Goal: Find specific page/section: Find specific page/section

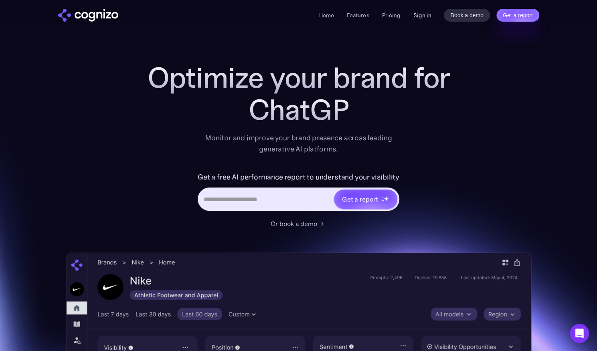
click at [422, 17] on link "Sign in" at bounding box center [422, 15] width 18 height 10
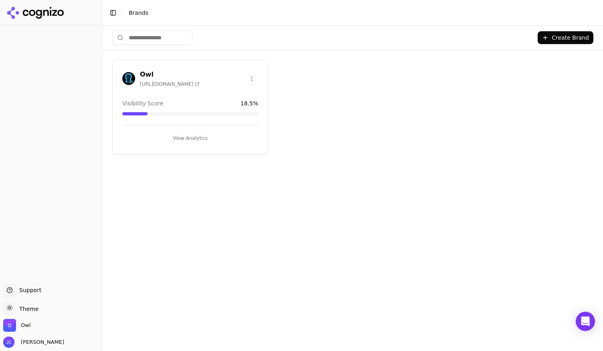
click at [147, 76] on h3 "Owl" at bounding box center [170, 75] width 60 height 10
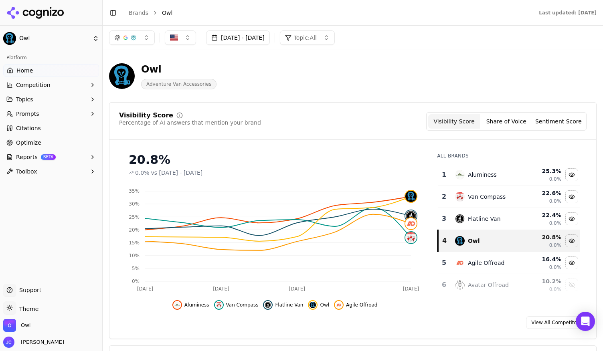
click at [70, 100] on button "Topics" at bounding box center [51, 99] width 96 height 13
